Goal: Task Accomplishment & Management: Manage account settings

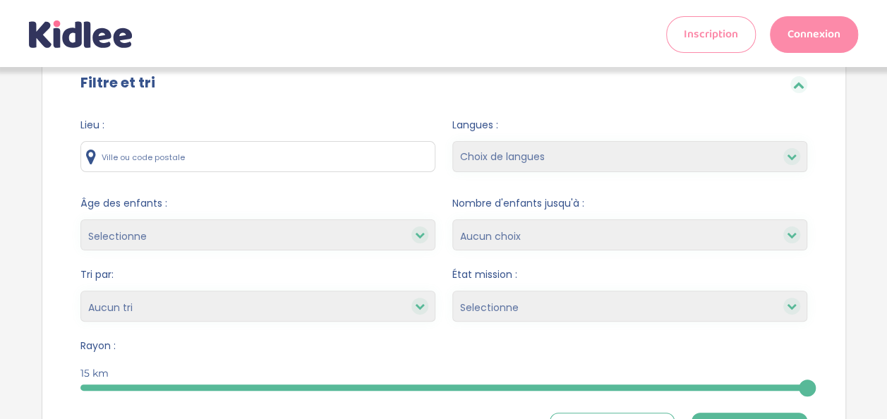
scroll to position [37, 0]
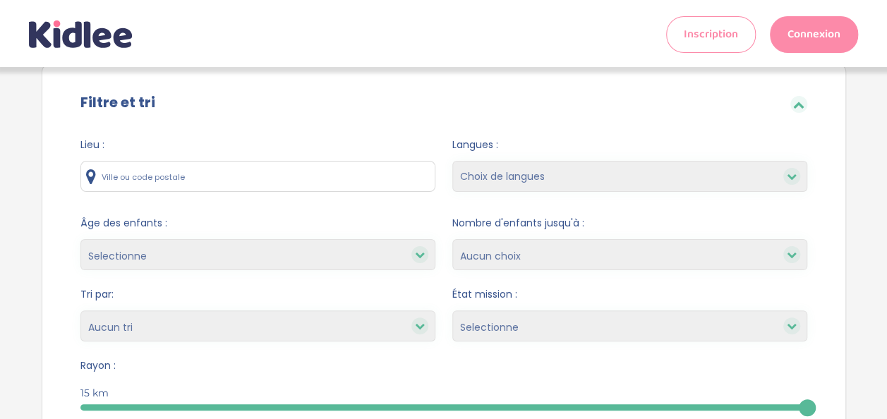
click at [275, 162] on input "text" at bounding box center [257, 176] width 355 height 31
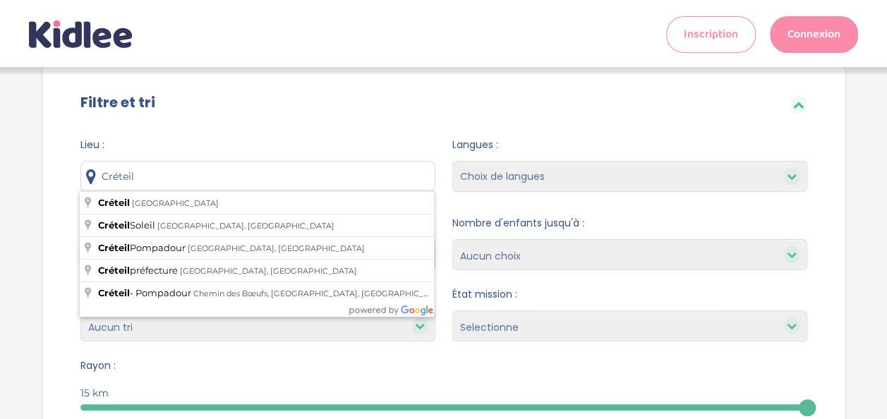
type input "[GEOGRAPHIC_DATA], [GEOGRAPHIC_DATA]"
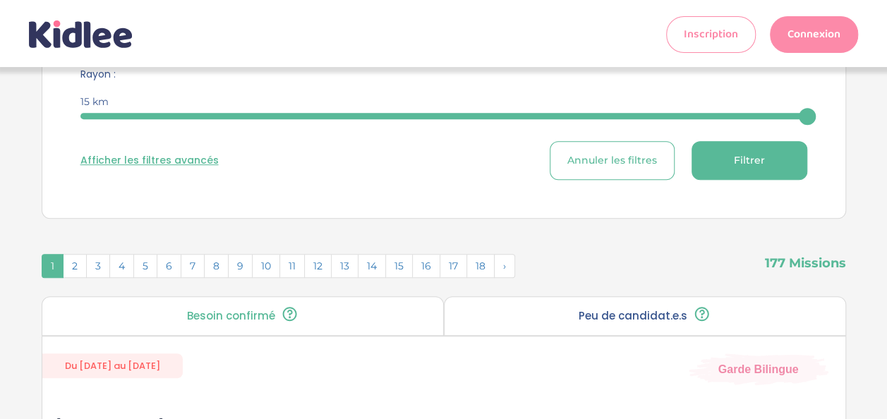
scroll to position [330, 0]
click at [771, 157] on button "Filtrer" at bounding box center [750, 159] width 116 height 39
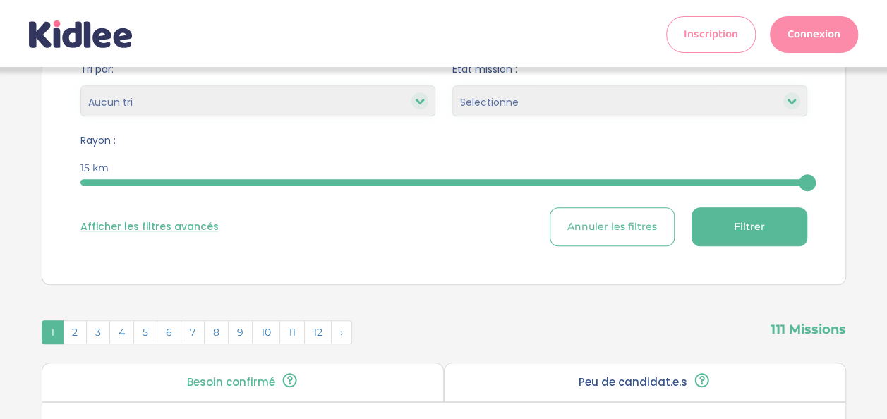
scroll to position [263, 0]
click at [185, 226] on button "Afficher les filtres avancés" at bounding box center [149, 226] width 138 height 15
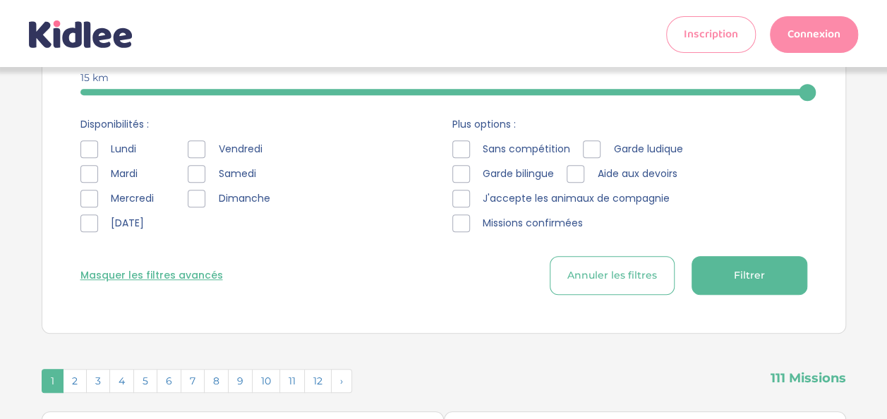
scroll to position [354, 0]
click at [131, 265] on div "Masquer les filtres avancés Annuler les filtres Filtrer" at bounding box center [443, 274] width 727 height 39
click at [150, 272] on button "Masquer les filtres avancés" at bounding box center [151, 274] width 143 height 15
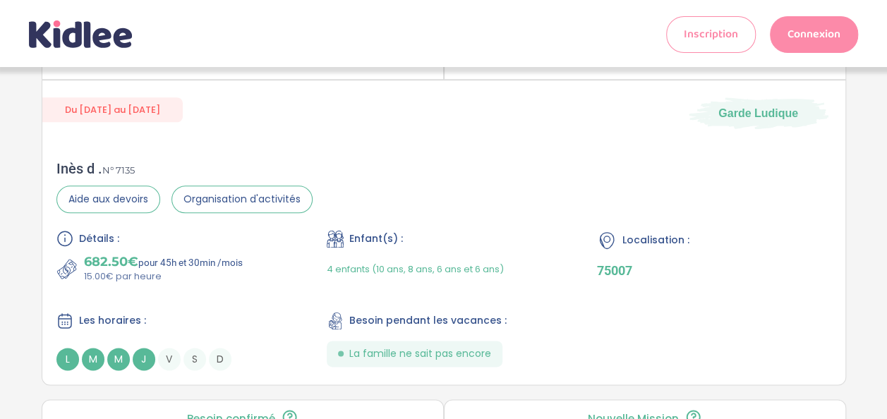
scroll to position [3423, 0]
click at [471, 209] on div "Inès d . N° 7135 Aide aux devoirs Organisation d'activités Détails : 682.50€ po…" at bounding box center [443, 264] width 803 height 239
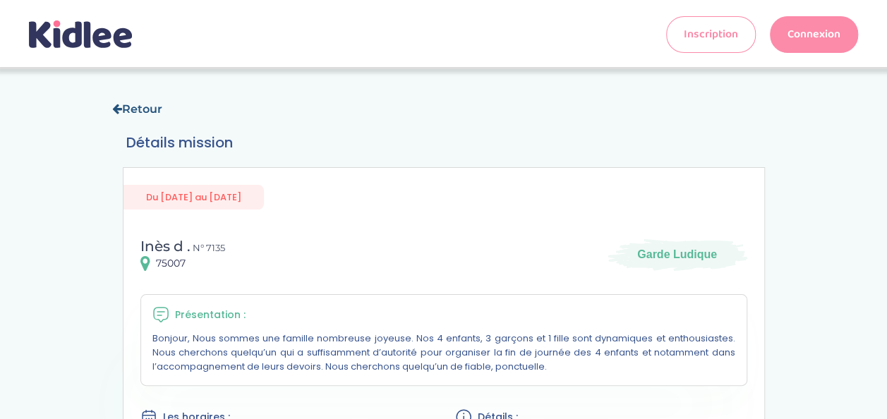
click at [141, 106] on link "Retour" at bounding box center [137, 108] width 50 height 13
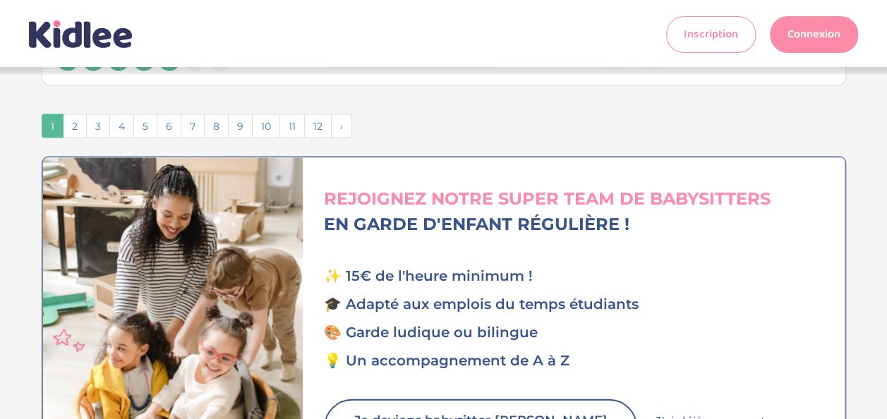
scroll to position [4080, 0]
click at [75, 115] on span "2" at bounding box center [75, 127] width 24 height 24
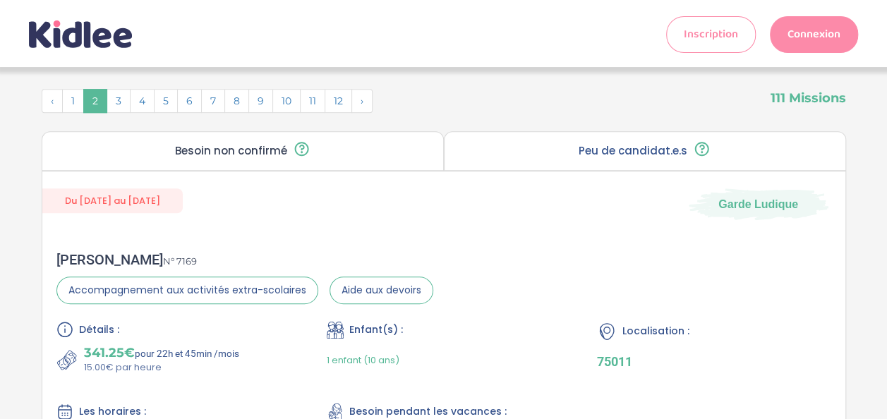
scroll to position [0, 0]
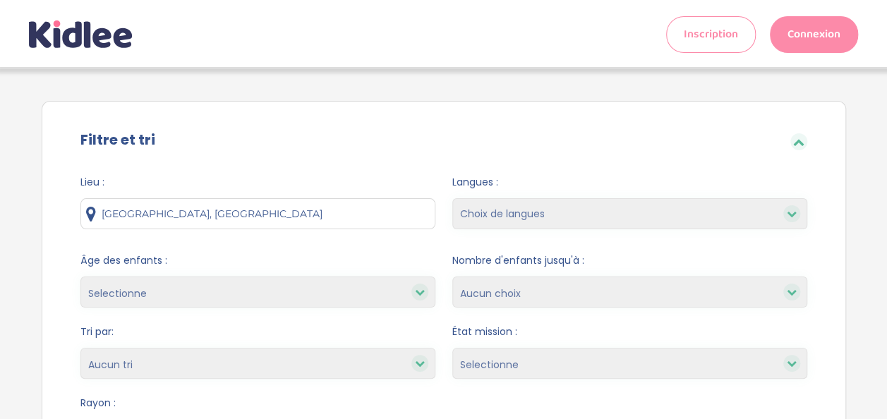
click at [795, 136] on icon at bounding box center [798, 141] width 11 height 11
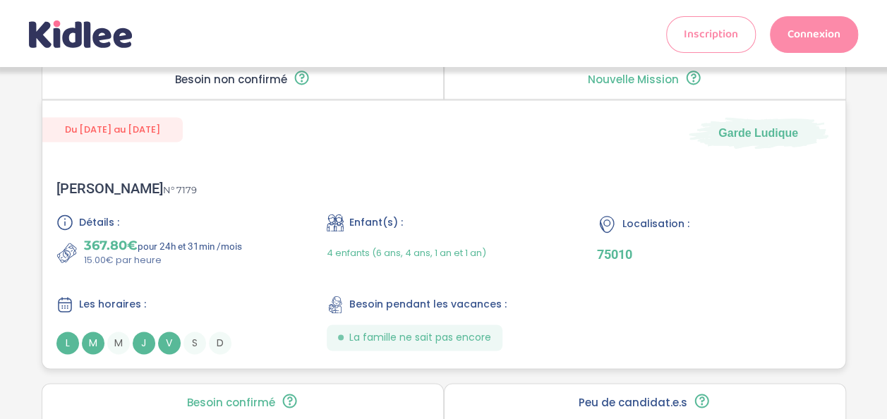
scroll to position [917, 0]
click at [531, 227] on div "Enfant(s) : 4 enfants (6 ans, 4 ans, 1 an et 1 an)" at bounding box center [444, 242] width 234 height 54
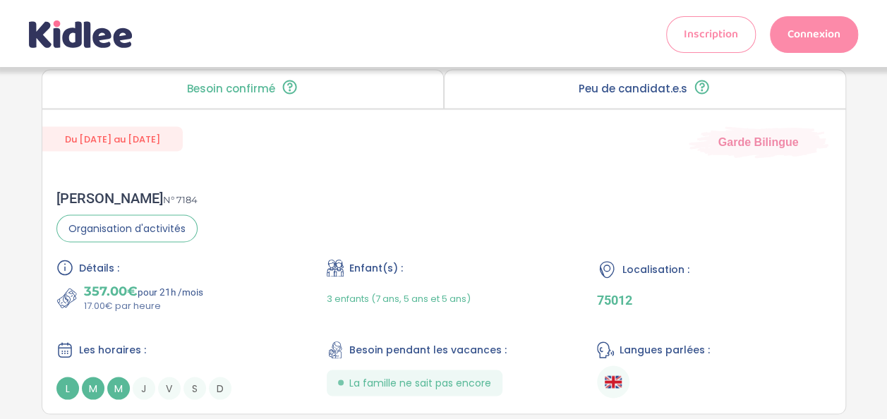
scroll to position [1233, 0]
click at [419, 265] on div "Enfant(s) :" at bounding box center [444, 267] width 234 height 18
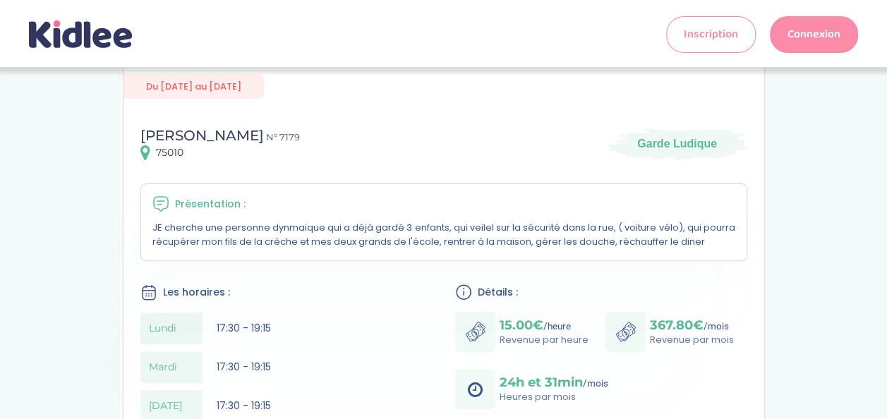
scroll to position [110, 0]
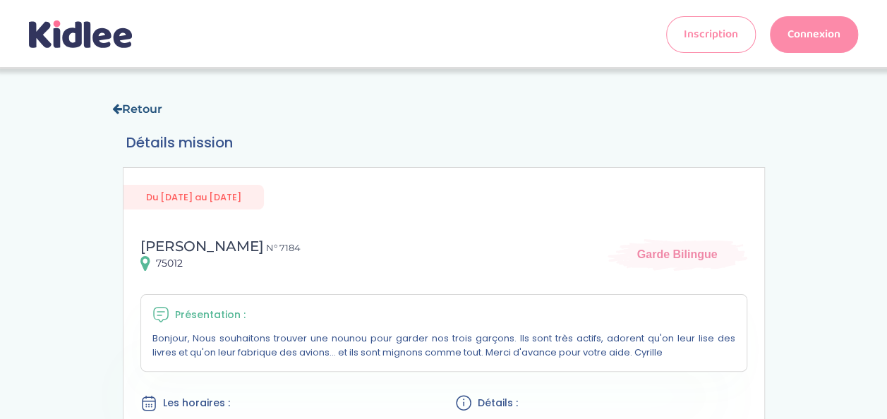
click at [130, 102] on link "Retour" at bounding box center [137, 108] width 50 height 13
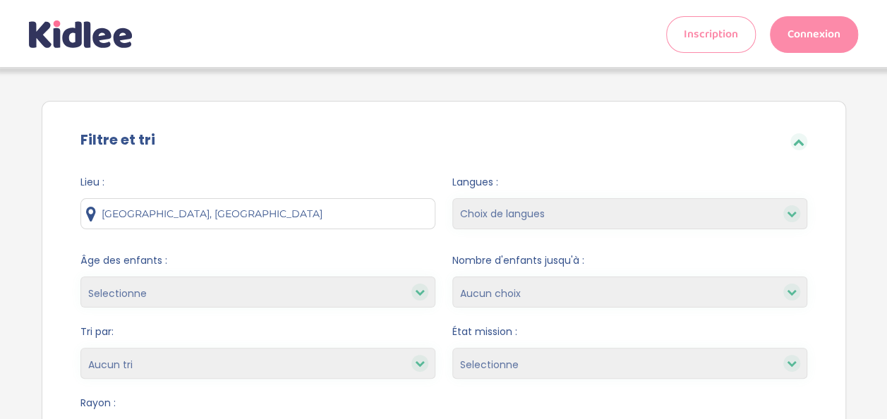
click at [793, 145] on icon at bounding box center [798, 141] width 11 height 11
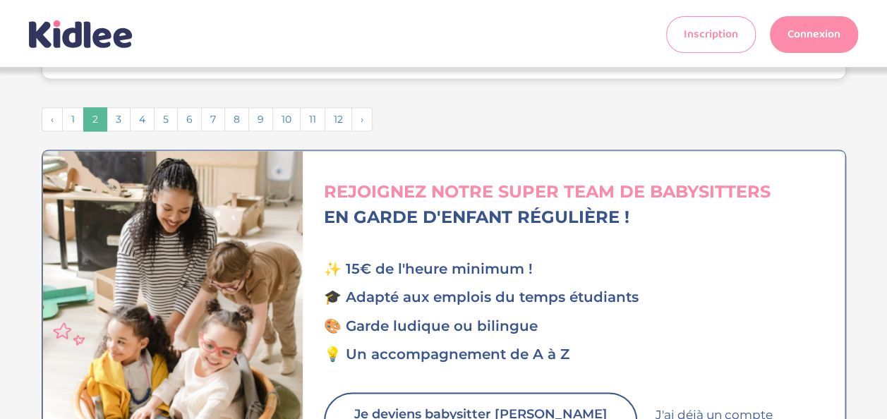
scroll to position [3693, 0]
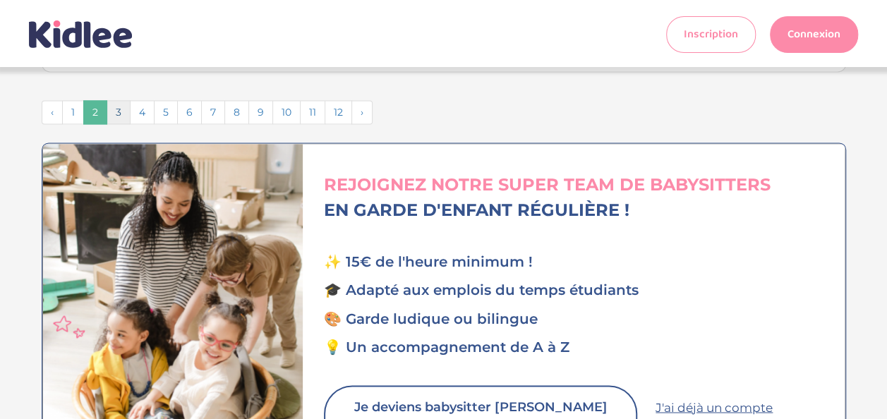
click at [123, 100] on span "3" at bounding box center [119, 112] width 24 height 24
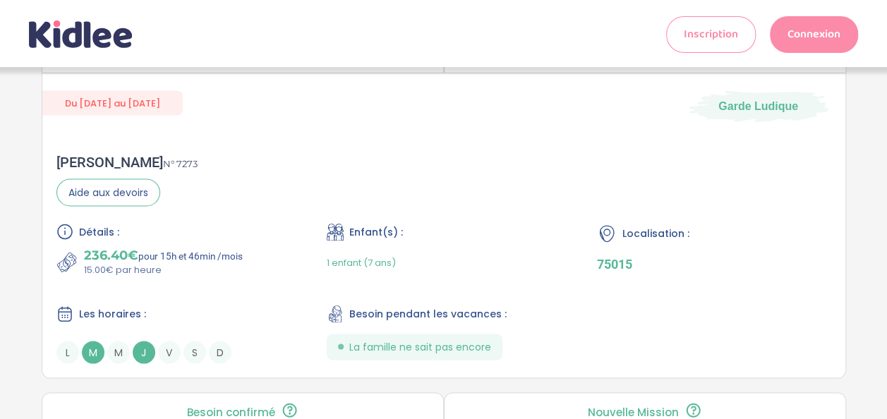
scroll to position [1269, 0]
click at [469, 234] on div "Enfant(s) : 1 enfant (7 ans)" at bounding box center [444, 249] width 234 height 54
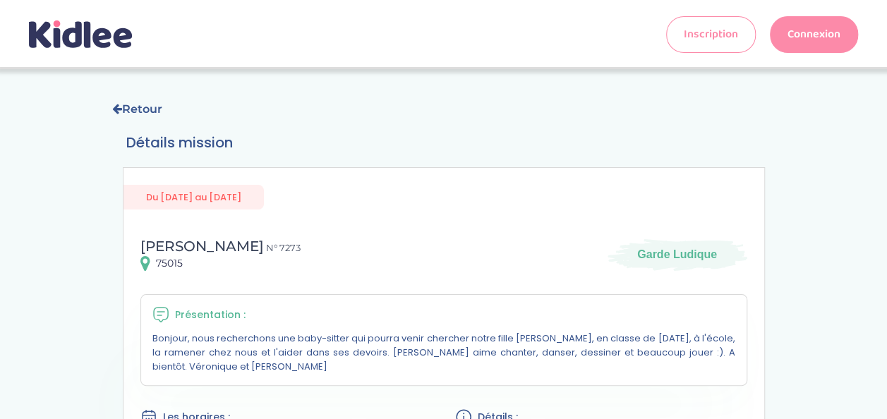
click at [135, 108] on link "Retour" at bounding box center [137, 108] width 50 height 13
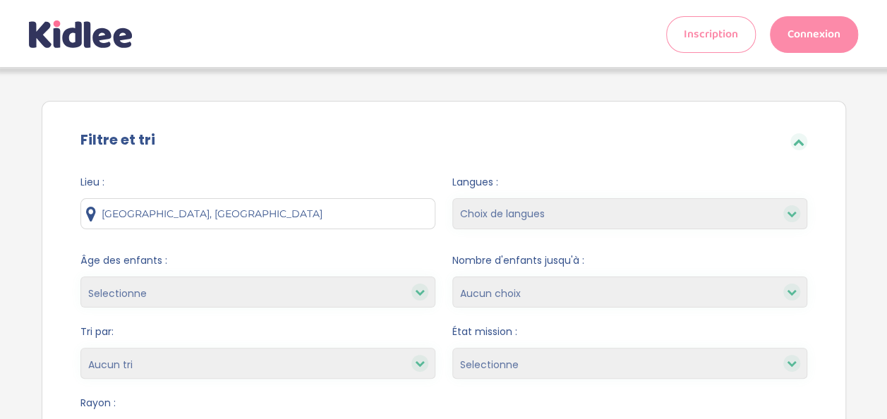
click at [800, 138] on icon at bounding box center [798, 141] width 11 height 11
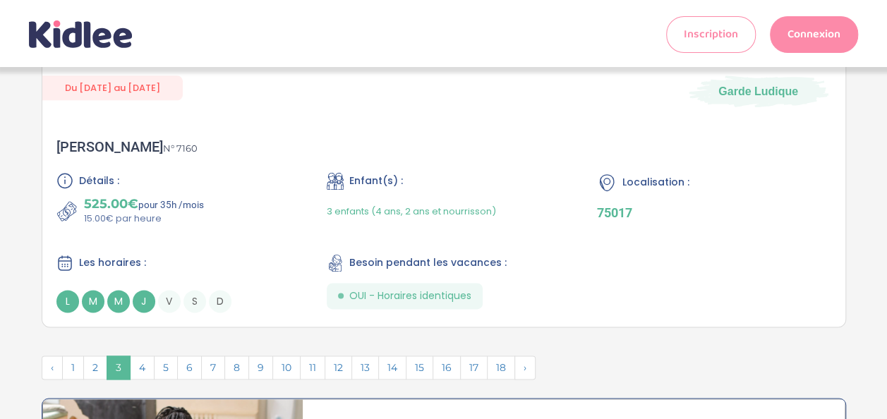
scroll to position [3475, 0]
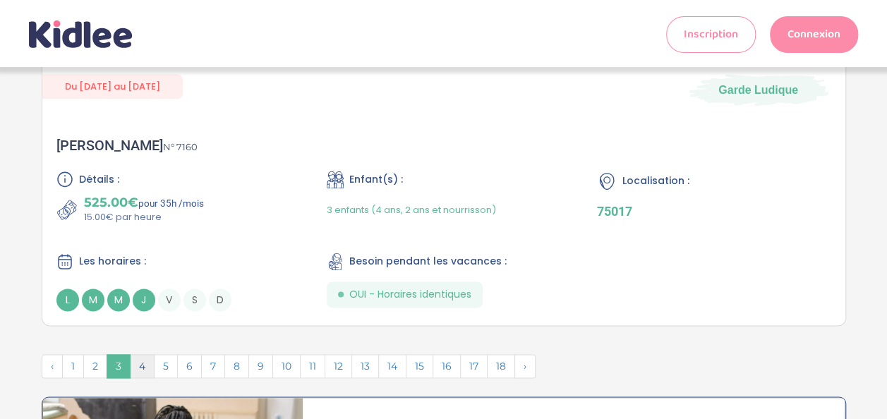
click at [138, 354] on span "4" at bounding box center [142, 366] width 25 height 24
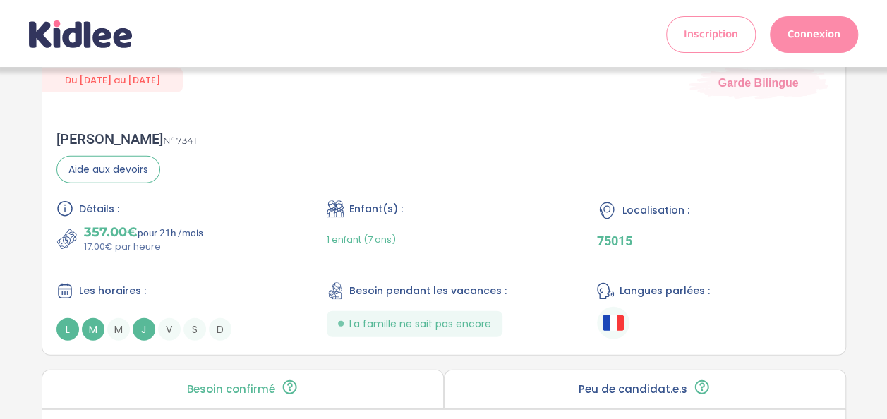
scroll to position [1685, 0]
click at [495, 255] on div "Détails : 357.00€ pour 21h /mois 17.00€ par heure Enfant(s) : 1 enfant (7 ans) …" at bounding box center [443, 271] width 775 height 140
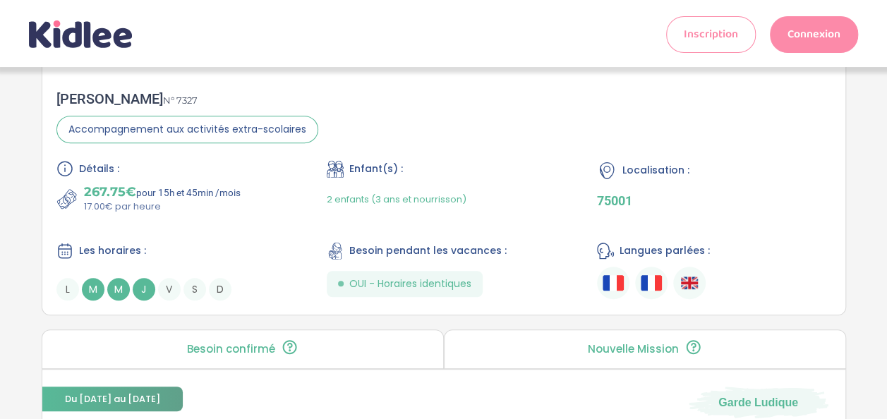
scroll to position [0, 0]
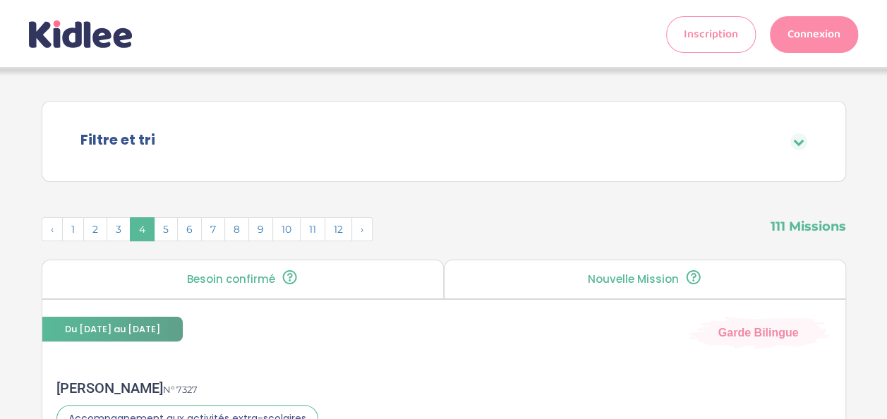
click at [801, 38] on link "Connexion" at bounding box center [814, 34] width 88 height 37
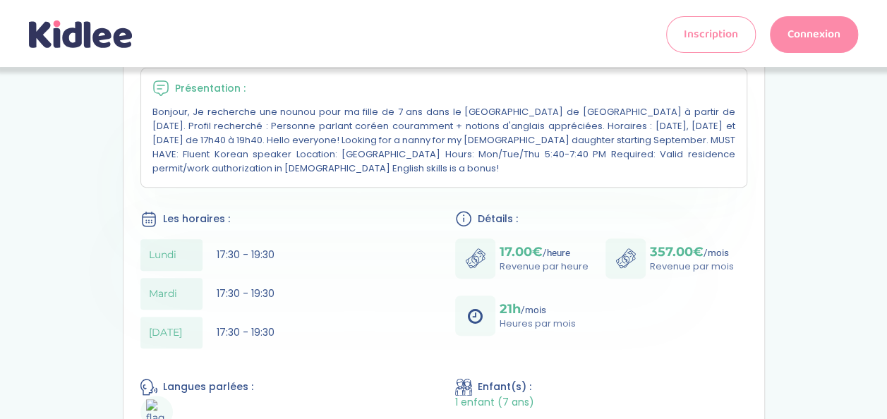
scroll to position [227, 0]
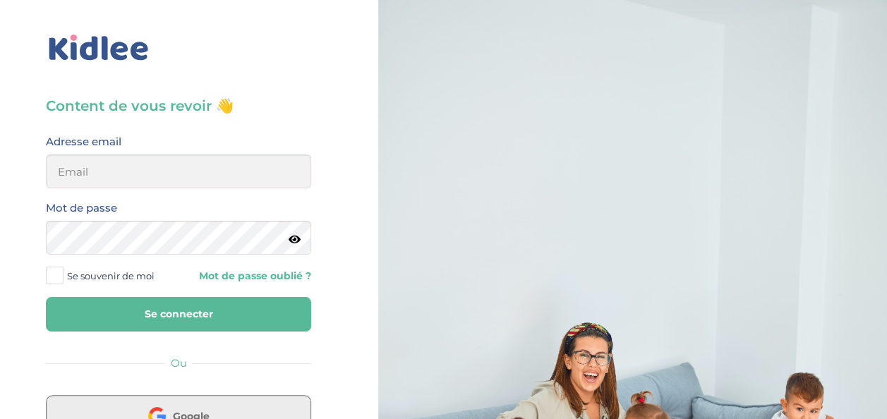
click at [205, 416] on span "Google" at bounding box center [191, 416] width 37 height 14
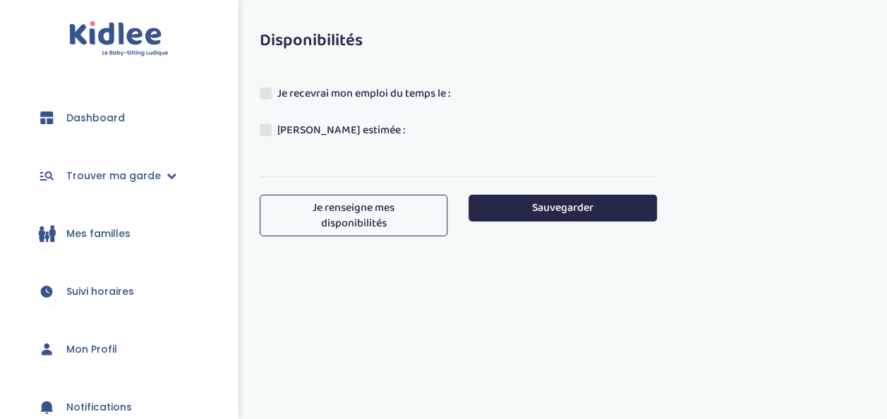
click at [449, 92] on label "Je recevrai mon emploi du temps le :" at bounding box center [360, 95] width 201 height 21
click at [0, 0] on input "Je recevrai mon emploi du temps le :" at bounding box center [0, 0] width 0 height 0
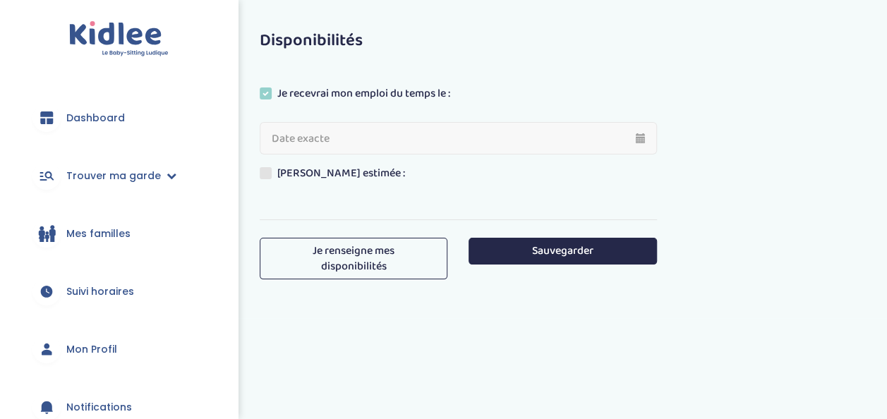
click at [366, 176] on label "[PERSON_NAME] estimée :" at bounding box center [338, 175] width 156 height 21
click at [261, 176] on span at bounding box center [266, 173] width 12 height 12
click at [386, 96] on label "Je recevrai mon emploi du temps le :" at bounding box center [360, 95] width 201 height 21
click at [0, 0] on input "Je recevrai mon emploi du temps le :" at bounding box center [0, 0] width 0 height 0
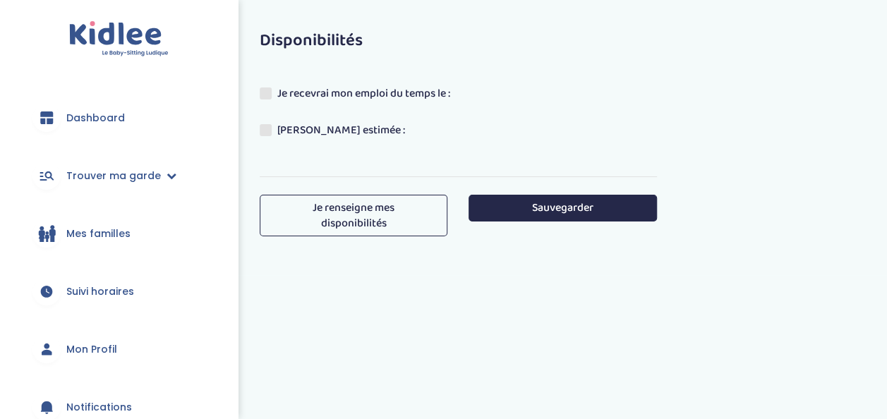
click at [267, 135] on span at bounding box center [266, 130] width 12 height 12
click at [0, 0] on input "[PERSON_NAME] estimée :" at bounding box center [0, 0] width 0 height 0
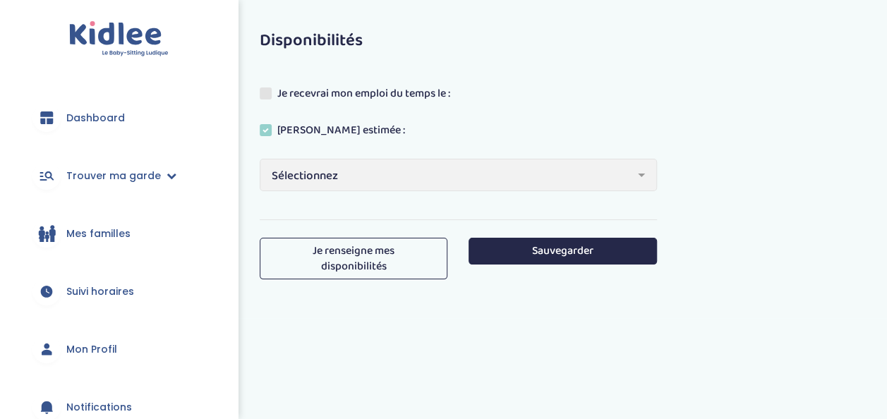
click at [320, 192] on div "Je recevrai mon emploi du temps le : [PERSON_NAME] estimée : Sélectionnez mi-ao…" at bounding box center [458, 144] width 397 height 152
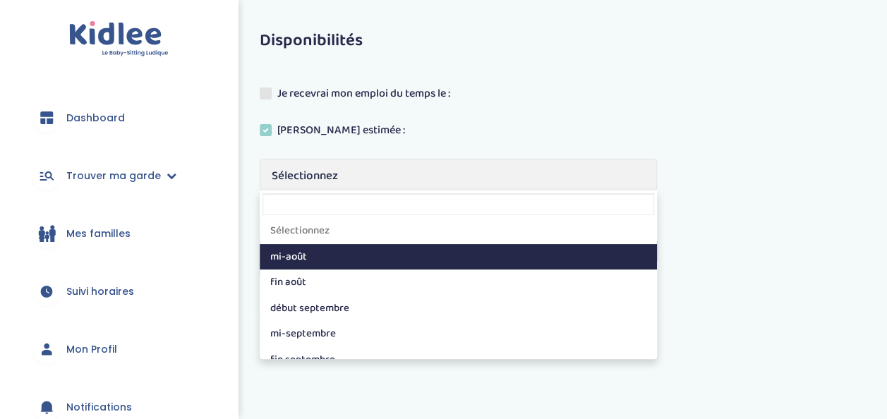
click at [335, 183] on span "Sélectionnez" at bounding box center [453, 176] width 363 height 19
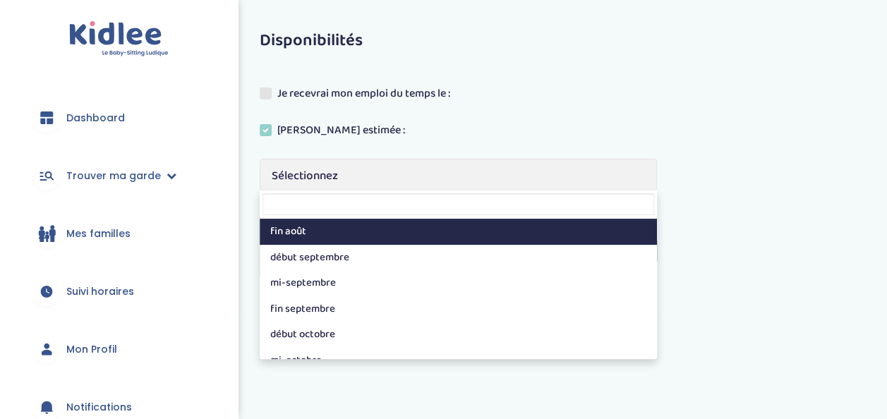
scroll to position [65, 0]
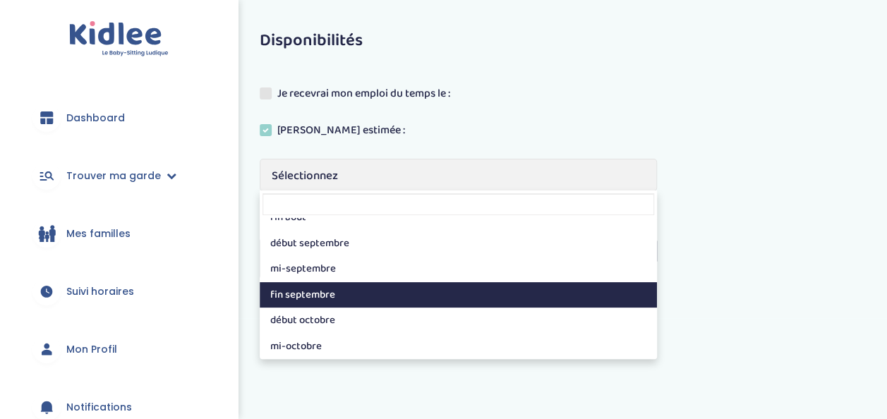
select select "5"
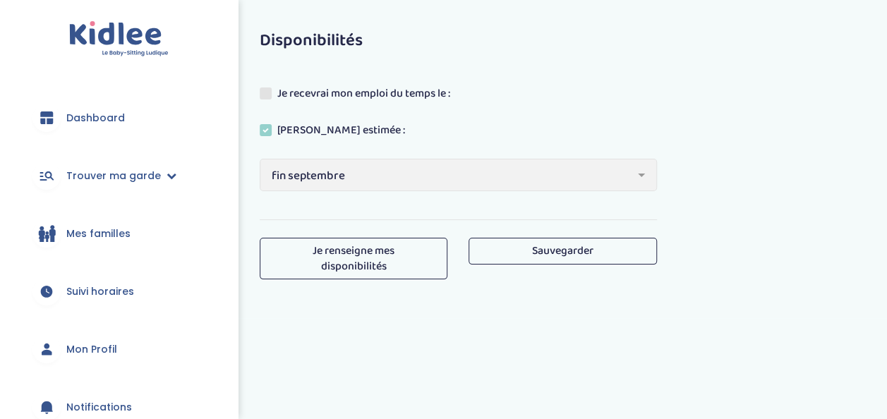
click at [549, 254] on button "Sauvegarder" at bounding box center [563, 251] width 188 height 26
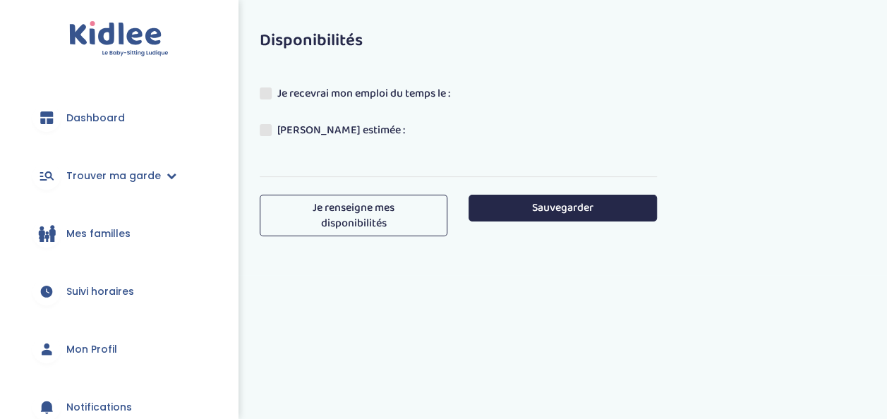
click at [101, 227] on span "Mes familles" at bounding box center [98, 234] width 64 height 15
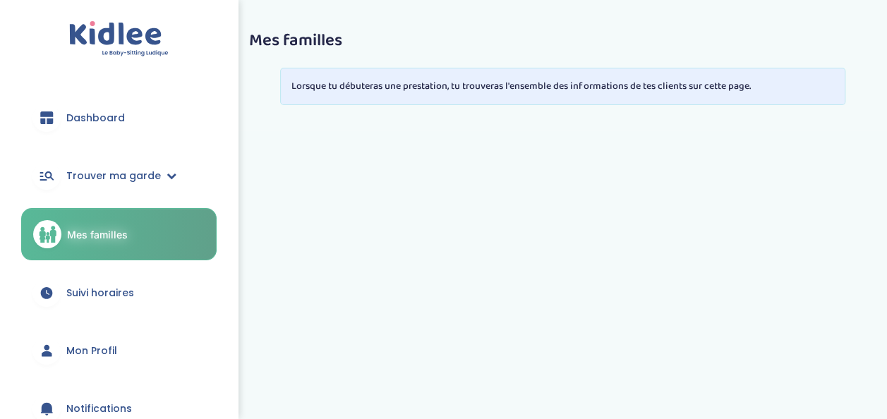
click at [89, 121] on span "Dashboard" at bounding box center [95, 118] width 59 height 15
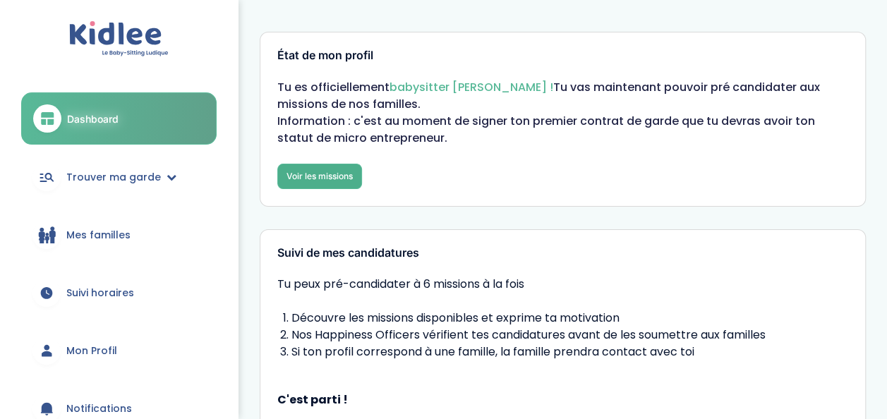
click at [328, 171] on link "Voir les missions" at bounding box center [319, 176] width 85 height 25
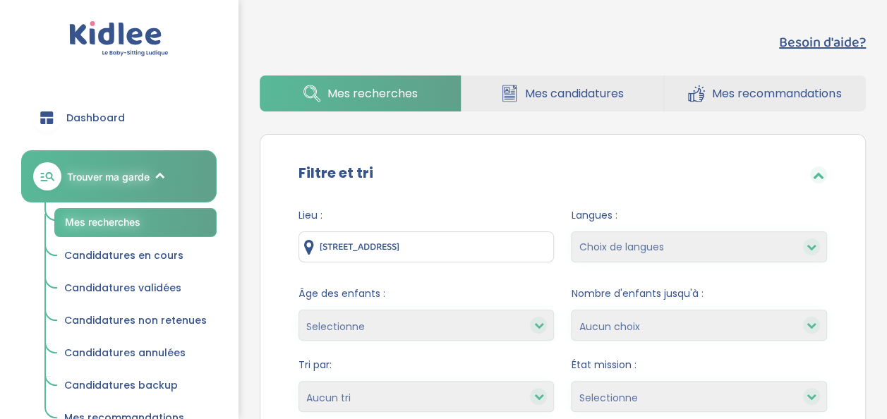
scroll to position [14, 0]
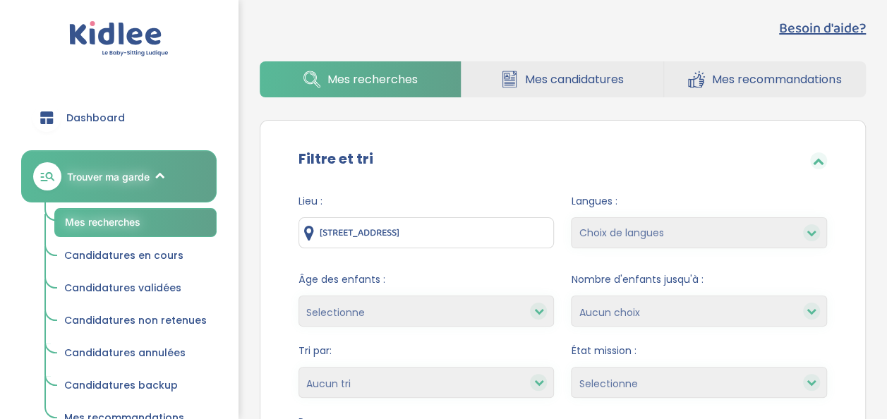
click at [813, 166] on div at bounding box center [818, 160] width 17 height 17
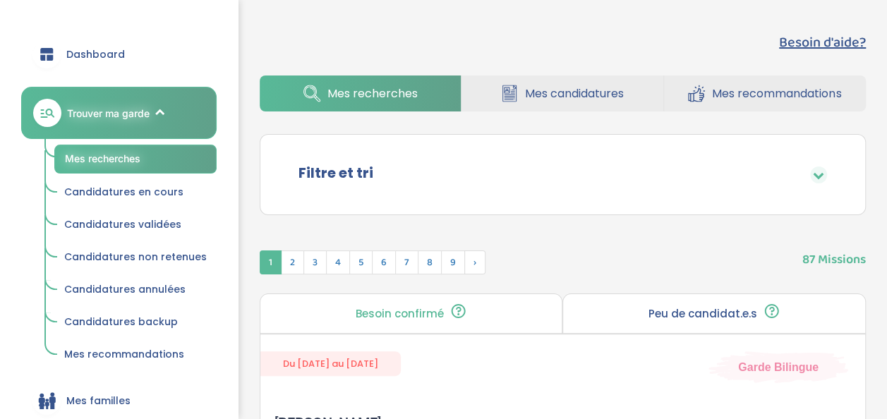
scroll to position [65, 0]
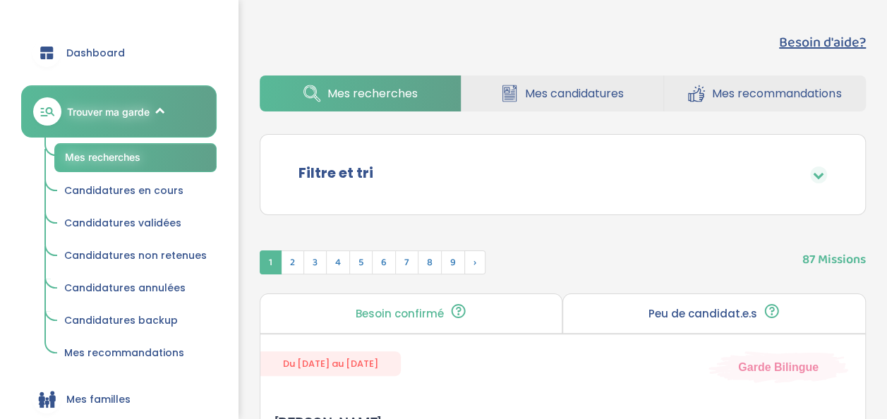
click at [143, 349] on span "Mes recommandations" at bounding box center [124, 353] width 120 height 14
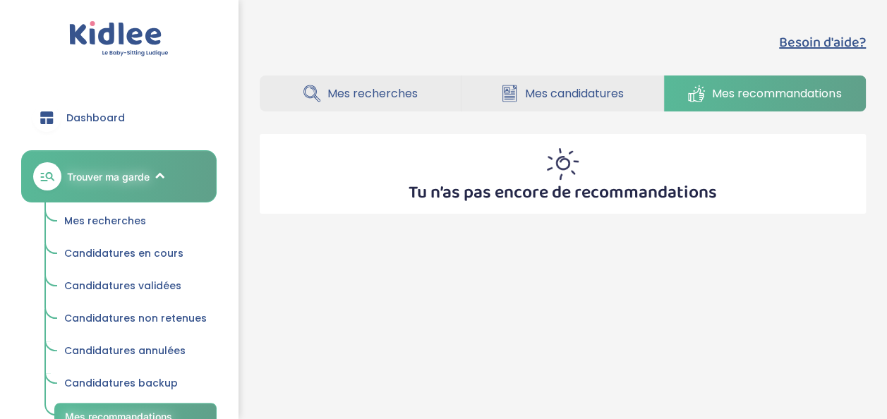
click at [388, 85] on link "Mes recherches" at bounding box center [360, 94] width 201 height 36
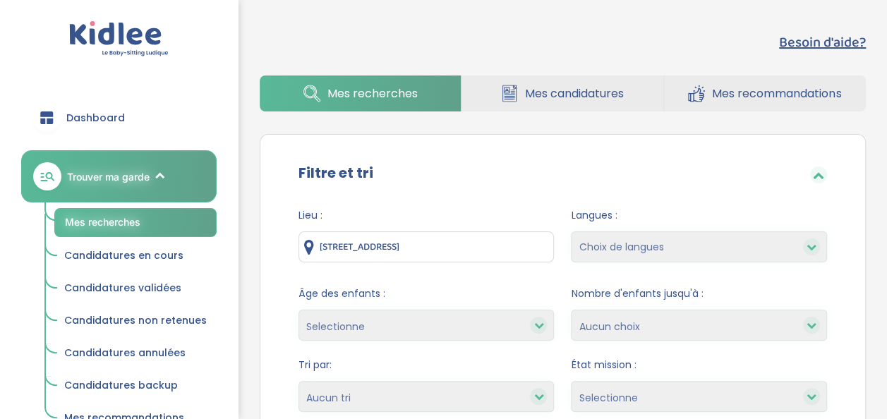
click at [814, 176] on icon at bounding box center [818, 174] width 11 height 11
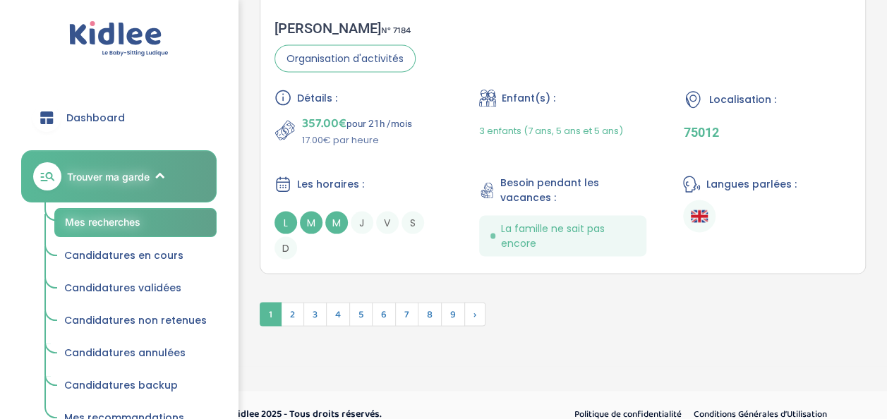
scroll to position [3990, 0]
